Goal: Navigation & Orientation: Locate item on page

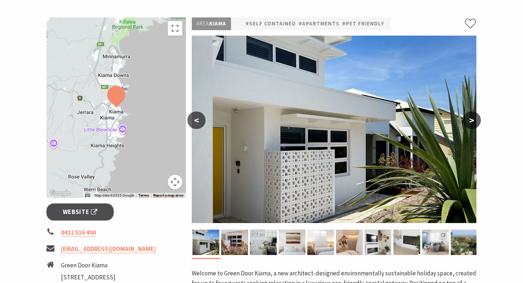
scroll to position [98, 0]
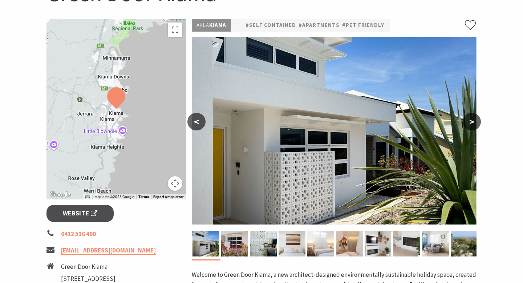
click at [471, 121] on button ">" at bounding box center [471, 121] width 18 height 17
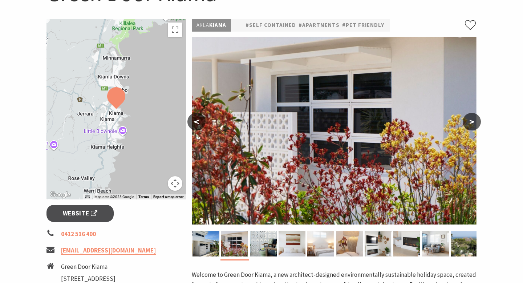
click at [471, 121] on button ">" at bounding box center [471, 121] width 18 height 17
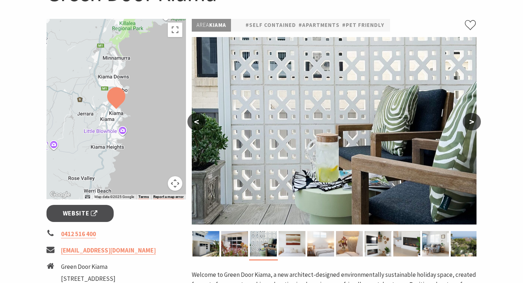
click at [471, 121] on button ">" at bounding box center [471, 121] width 18 height 17
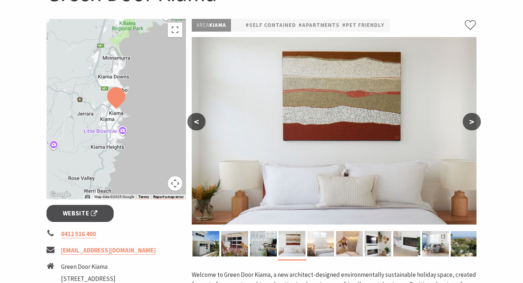
click at [471, 121] on button ">" at bounding box center [471, 121] width 18 height 17
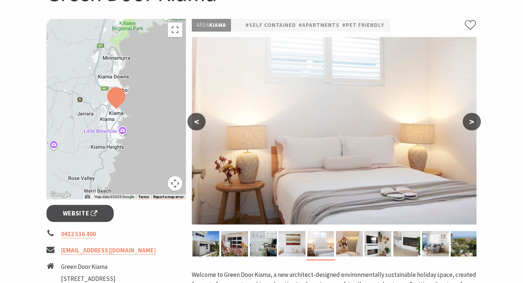
click at [471, 121] on button ">" at bounding box center [471, 121] width 18 height 17
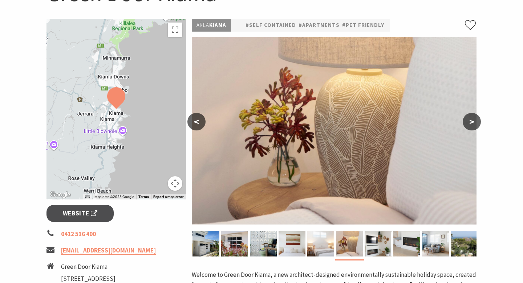
click at [471, 121] on button ">" at bounding box center [471, 121] width 18 height 17
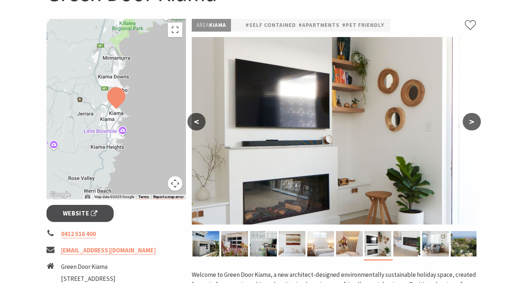
click at [471, 121] on button ">" at bounding box center [471, 121] width 18 height 17
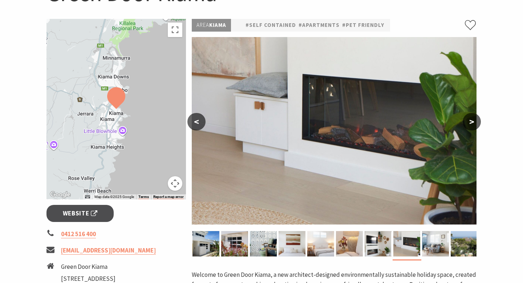
click at [471, 121] on button ">" at bounding box center [471, 121] width 18 height 17
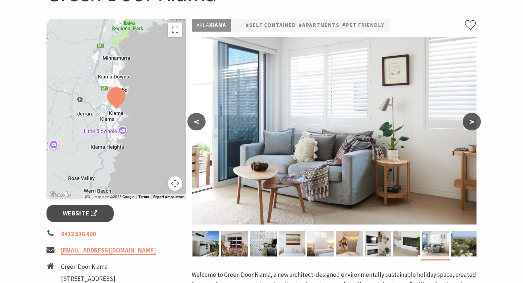
click at [471, 121] on button ">" at bounding box center [471, 121] width 18 height 17
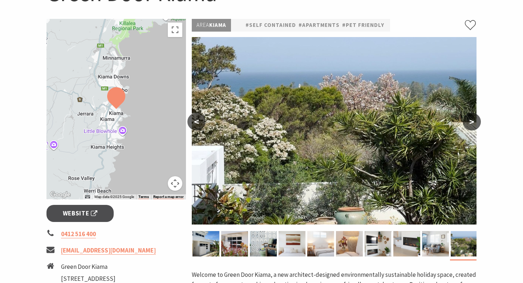
click at [471, 121] on button ">" at bounding box center [471, 121] width 18 height 17
click at [470, 119] on button ">" at bounding box center [471, 121] width 18 height 17
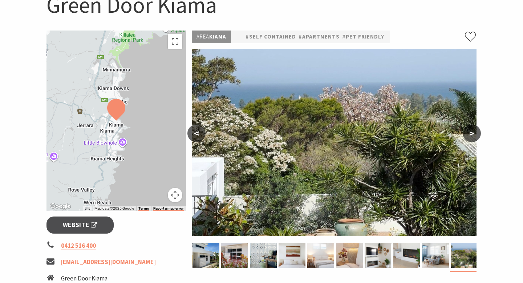
scroll to position [56, 0]
